Goal: Transaction & Acquisition: Purchase product/service

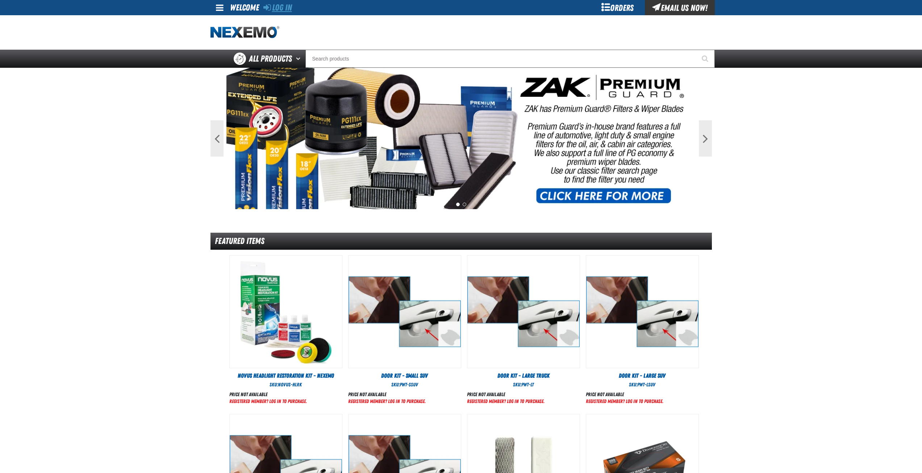
click at [284, 7] on link "Log In" at bounding box center [277, 8] width 29 height 10
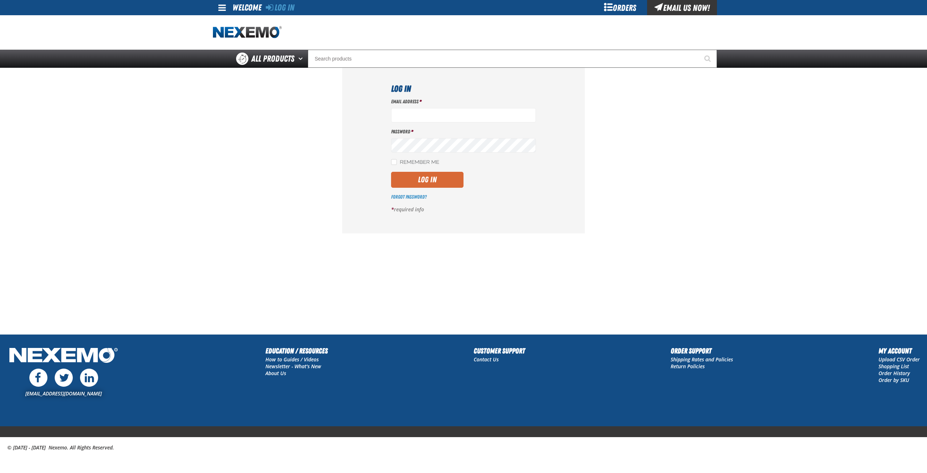
type input "msessions01@vtaig.com"
click at [430, 182] on button "Log In" at bounding box center [427, 180] width 72 height 16
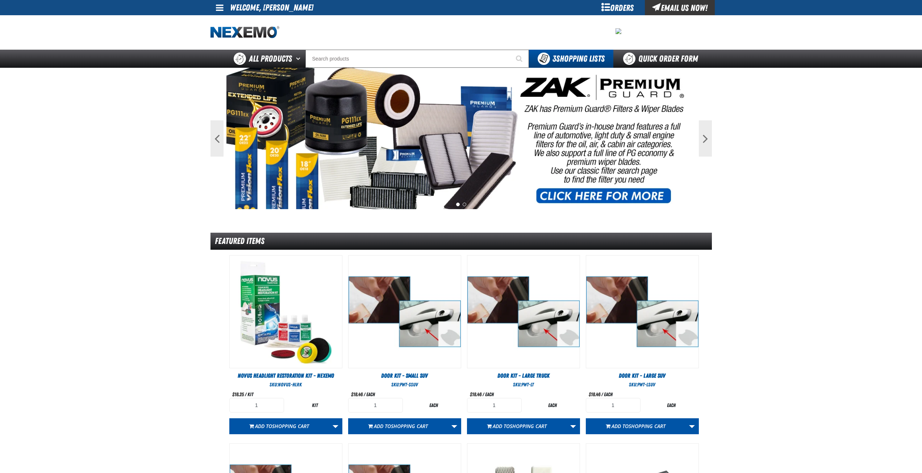
click at [218, 9] on span at bounding box center [220, 7] width 8 height 9
click at [408, 33] on div at bounding box center [460, 32] width 501 height 34
click at [356, 64] on input "Search" at bounding box center [416, 59] width 223 height 18
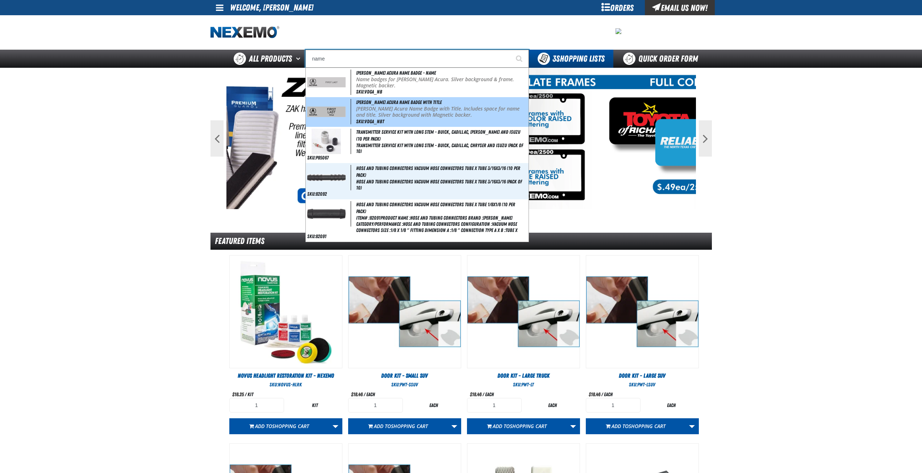
click at [389, 111] on p "Vandergriff Acura Name Badge with Title. Includes space for name and title. Sil…" at bounding box center [441, 112] width 171 height 12
type input "[PERSON_NAME] Acura Name Badge with Title"
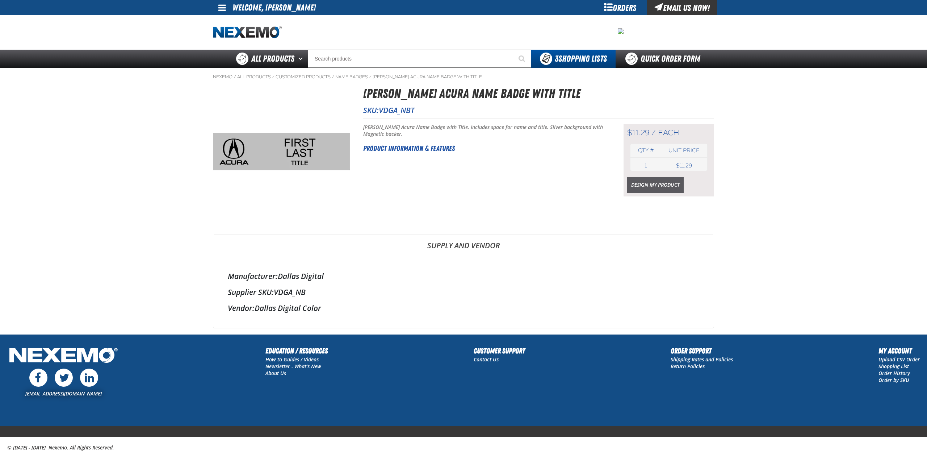
click at [648, 184] on link "Design My Product" at bounding box center [655, 185] width 57 height 16
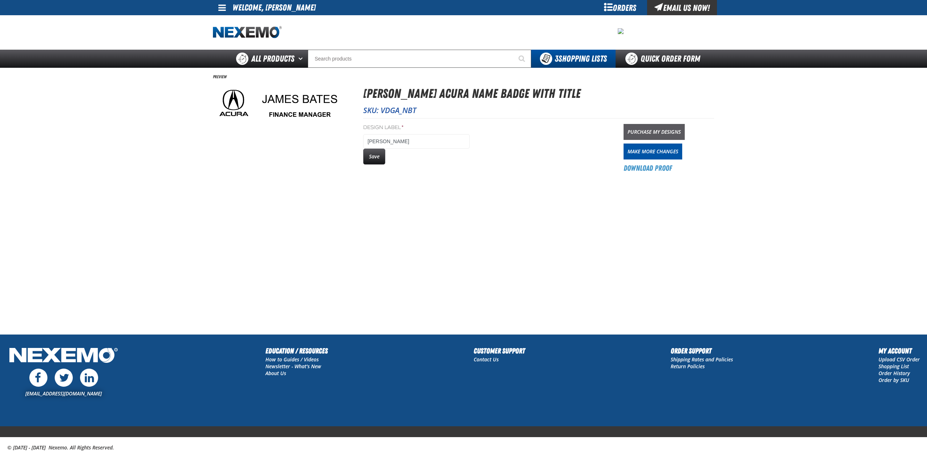
click at [657, 130] on link "Purchase My Designs" at bounding box center [654, 132] width 61 height 16
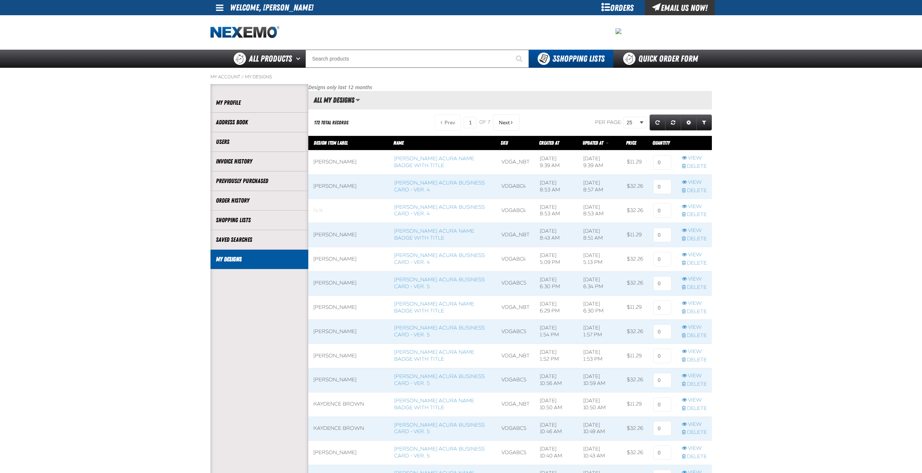
scroll to position [0, 0]
click at [661, 162] on input at bounding box center [662, 162] width 18 height 14
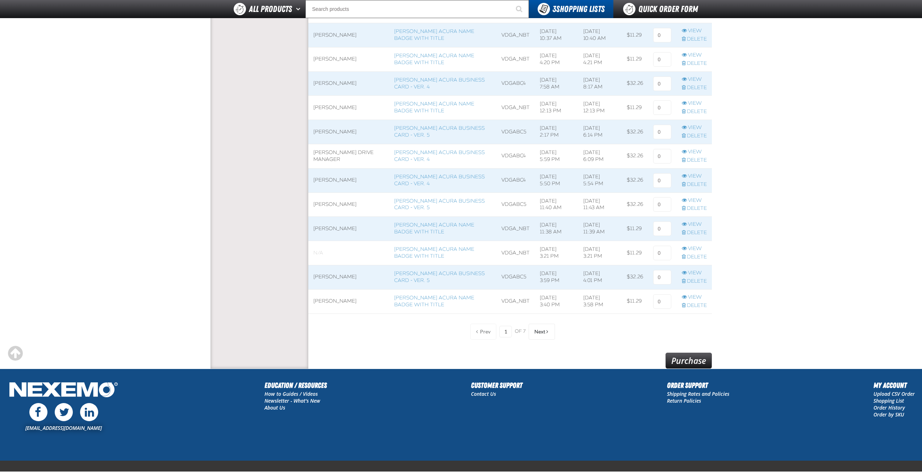
scroll to position [458, 0]
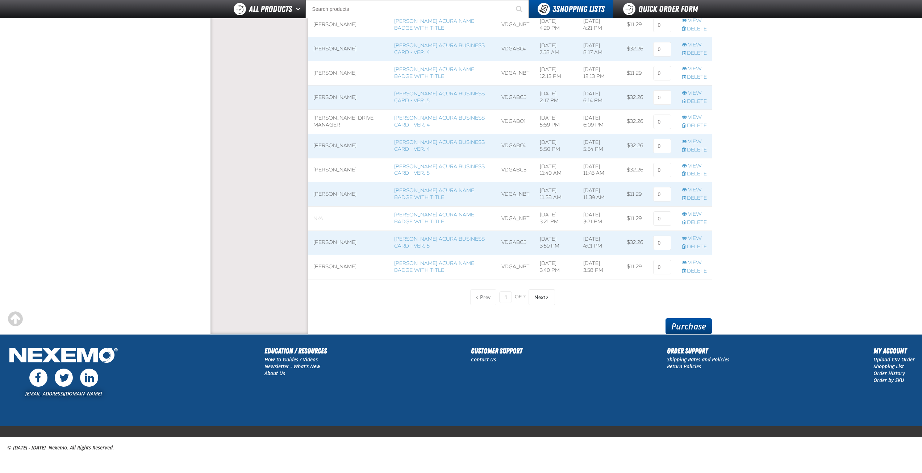
type input "2"
click at [682, 325] on link "Purchase" at bounding box center [688, 326] width 46 height 16
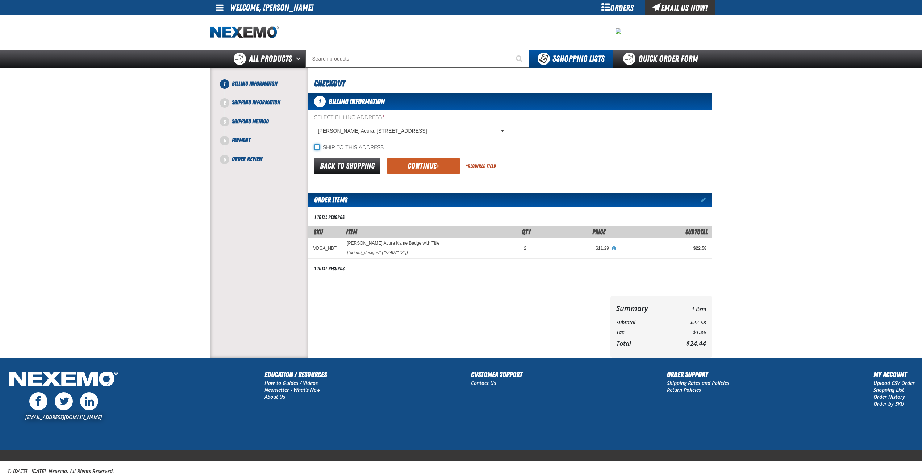
click at [318, 147] on input "Ship to this address" at bounding box center [317, 147] width 6 height 6
checkbox input "true"
click at [434, 165] on button "Continue" at bounding box center [423, 166] width 72 height 16
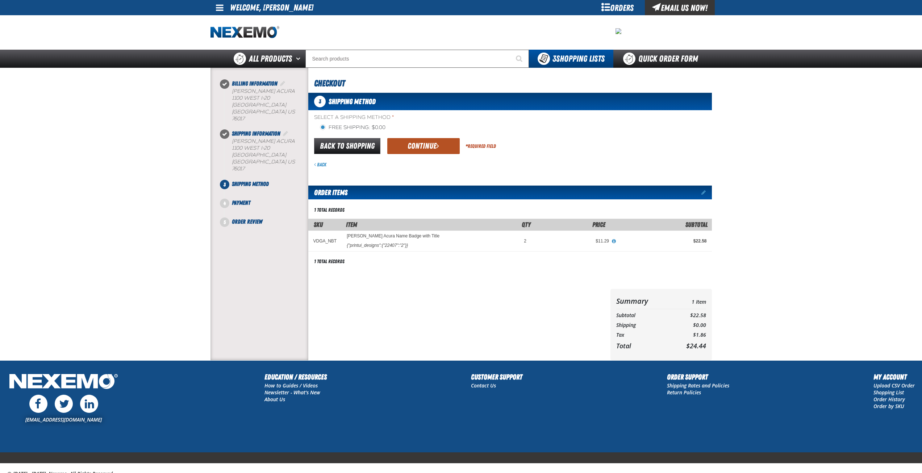
click at [430, 150] on button "Continue" at bounding box center [423, 146] width 72 height 16
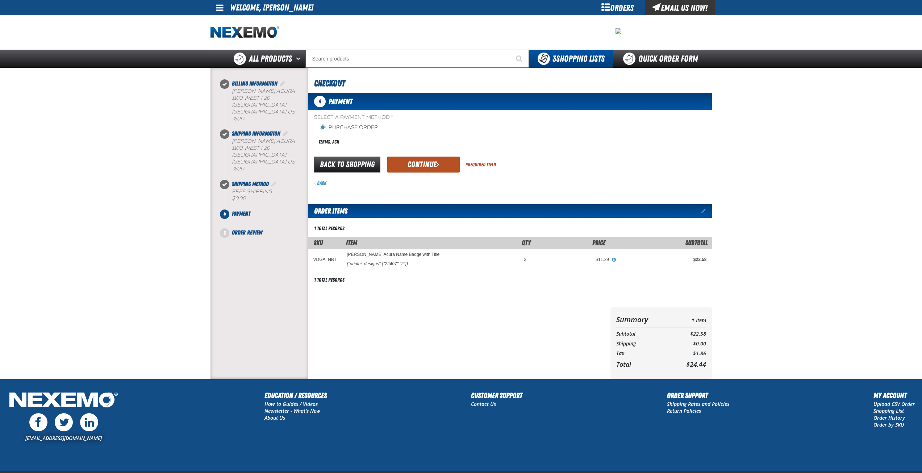
click at [442, 162] on button "Continue" at bounding box center [423, 164] width 72 height 16
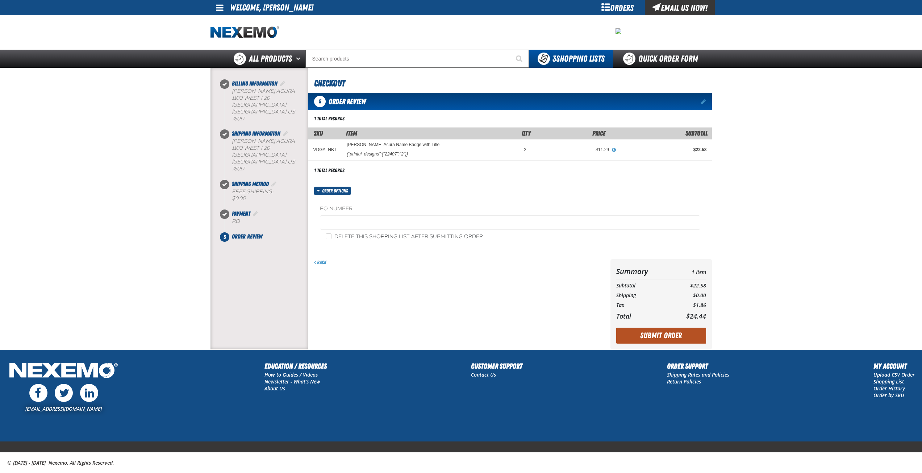
click at [662, 336] on button "Submit Order" at bounding box center [661, 335] width 90 height 16
